Goal: Book appointment/travel/reservation

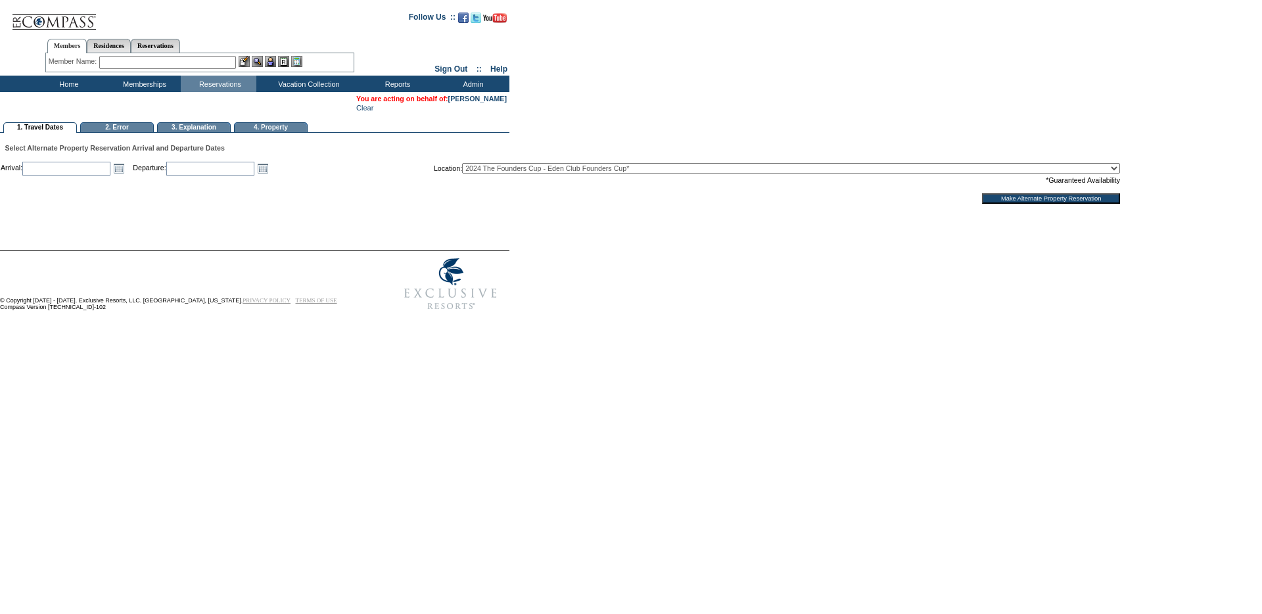
click at [128, 164] on table "Arrival: Open the calendar popup. << < [DATE] > >> S M T W T F S 40 28 29 30 1 …" at bounding box center [560, 182] width 1121 height 44
click at [126, 174] on link "Open the calendar popup." at bounding box center [119, 168] width 14 height 14
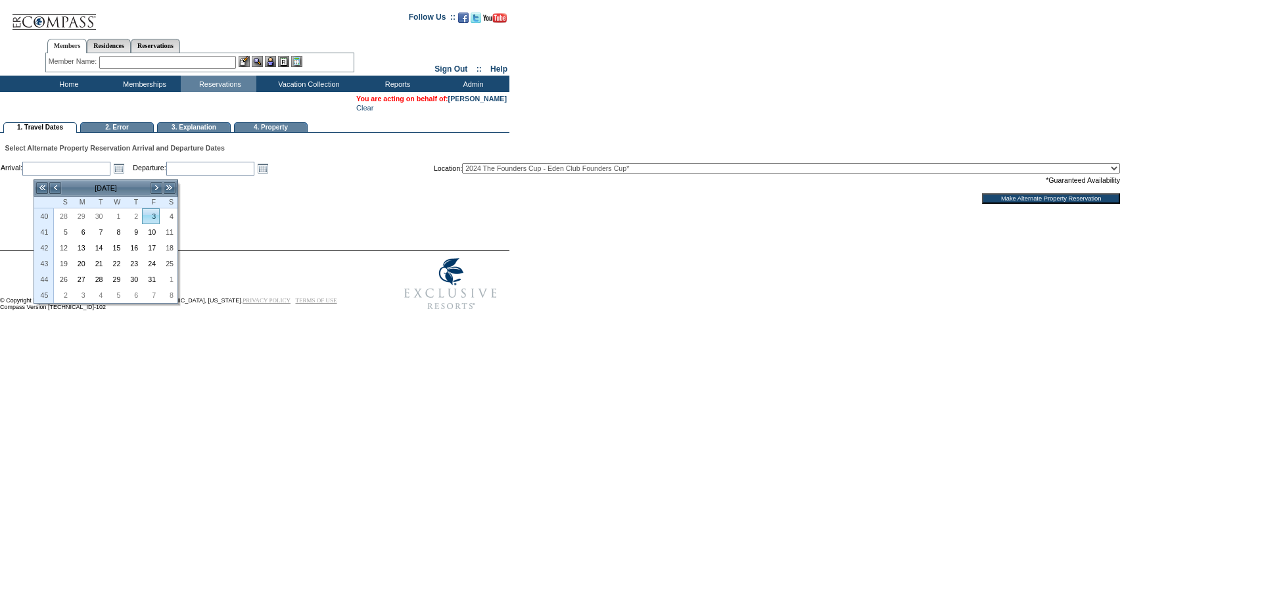
click at [151, 216] on link "3" at bounding box center [151, 216] width 16 height 14
type input "[DATE]"
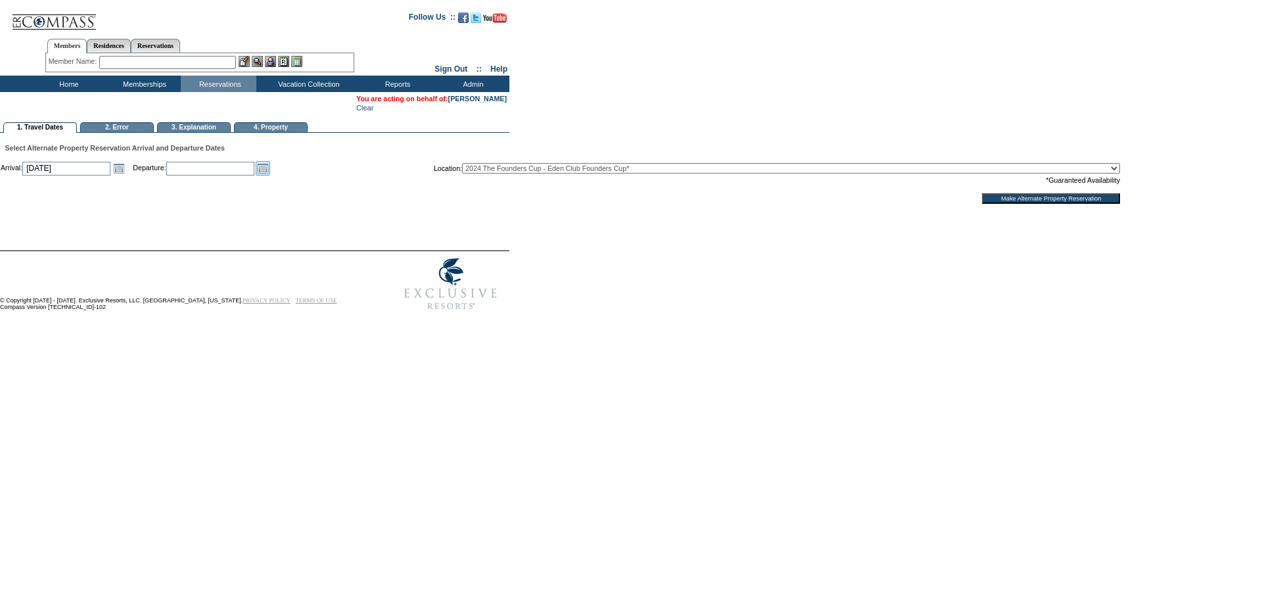
click at [270, 176] on link "Open the calendar popup." at bounding box center [263, 168] width 14 height 14
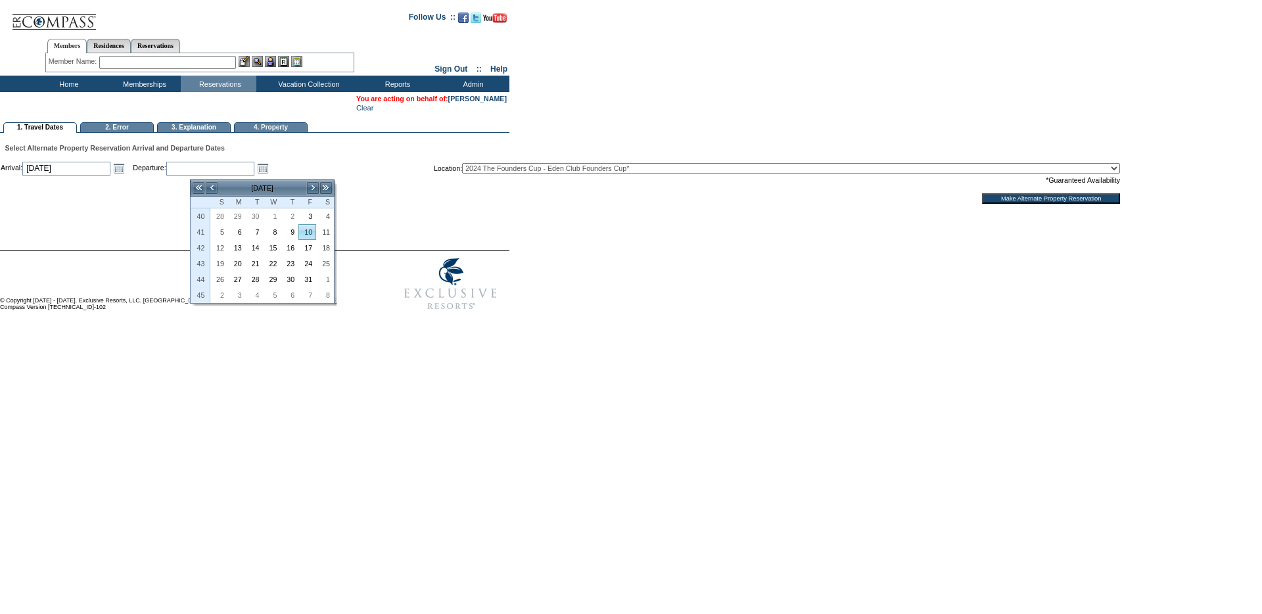
click at [311, 235] on link "10" at bounding box center [307, 232] width 16 height 14
type input "[DATE]"
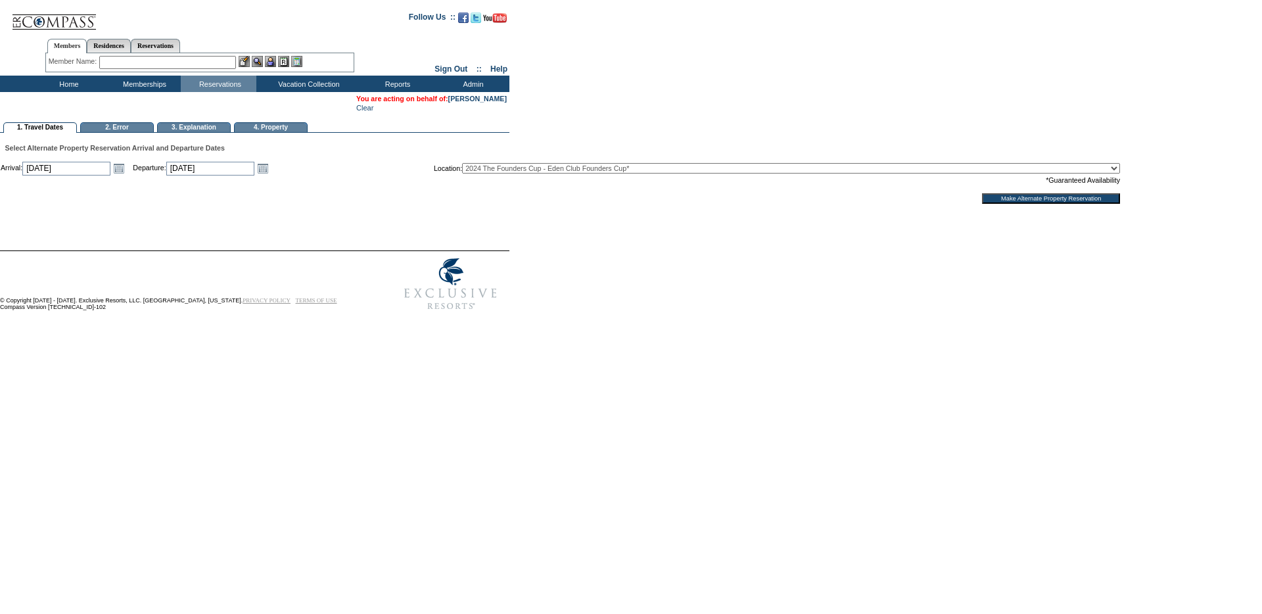
click at [711, 166] on td "Location: 2024 The Founders Cup - Eden Club Founders Cup* 2025 [US_STATE] [GEOG…" at bounding box center [777, 168] width 686 height 14
click at [710, 170] on select "2024 The Founders Cup - Eden Club Founders Cup* 2025 [US_STATE] [GEOGRAPHIC_DAT…" at bounding box center [791, 168] width 658 height 11
select select "540"
click at [523, 167] on select "2024 The Founders Cup - Eden Club Founders Cup* 2025 [US_STATE] [GEOGRAPHIC_DAT…" at bounding box center [791, 168] width 658 height 11
click at [1016, 204] on input "Make Alternate Property Reservation" at bounding box center [1051, 198] width 138 height 11
